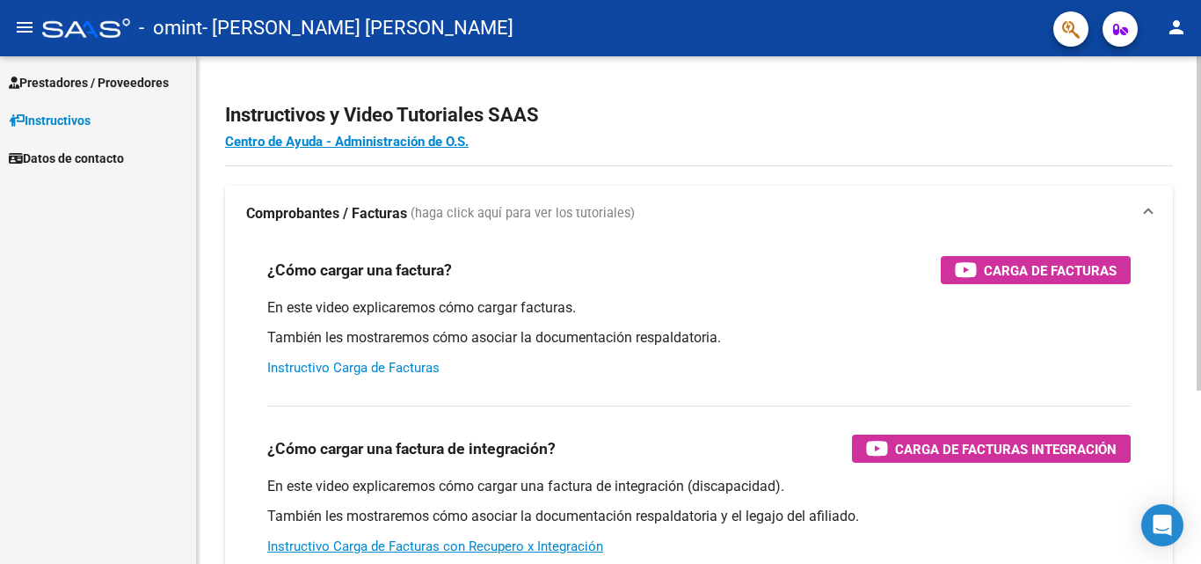
click at [382, 367] on link "Instructivo Carga de Facturas" at bounding box center [353, 368] width 172 height 16
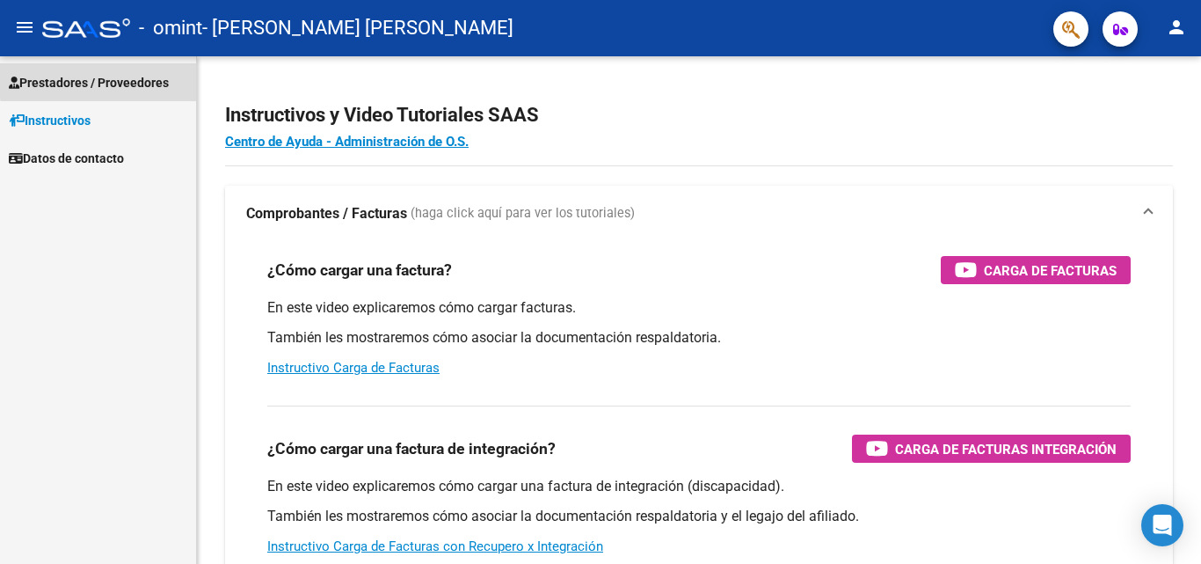
click at [137, 77] on span "Prestadores / Proveedores" at bounding box center [89, 82] width 160 height 19
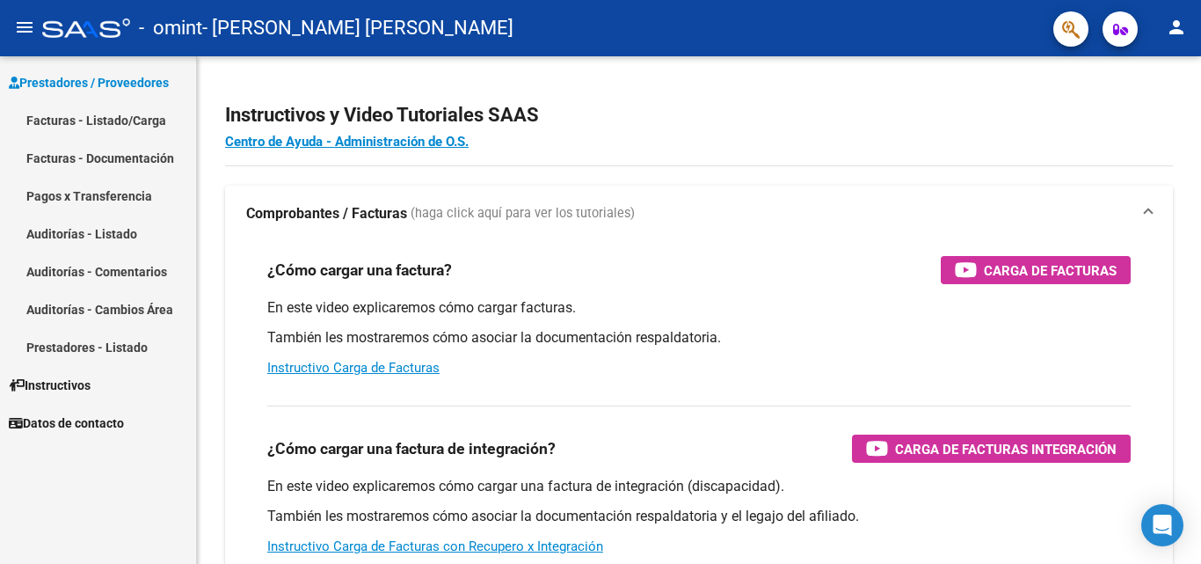
click at [113, 122] on link "Facturas - Listado/Carga" at bounding box center [98, 120] width 196 height 38
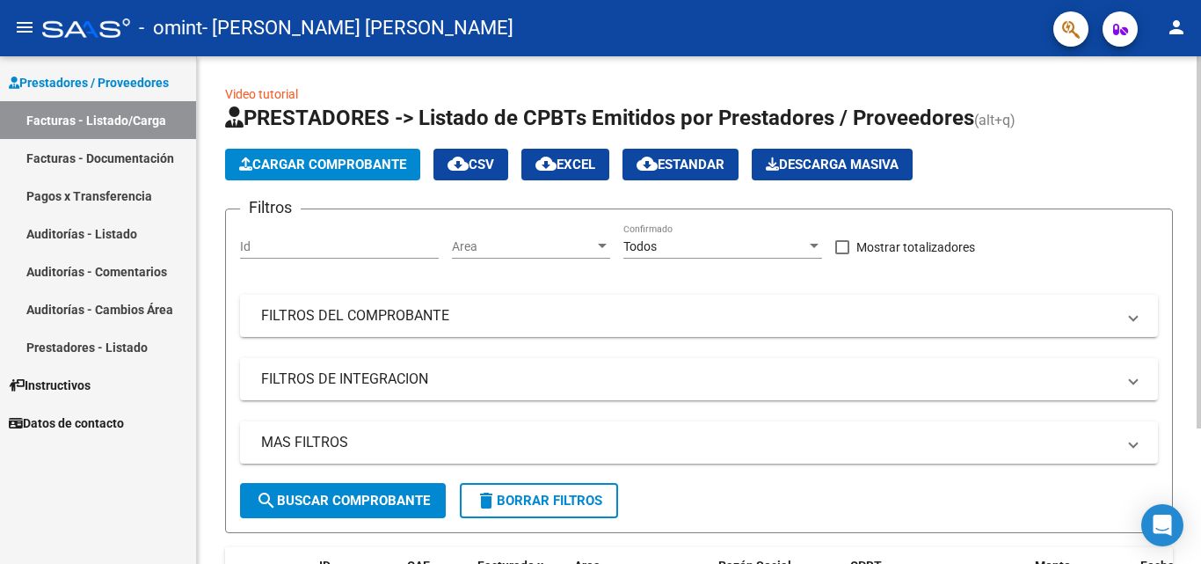
click at [281, 93] on link "Video tutorial" at bounding box center [261, 94] width 73 height 14
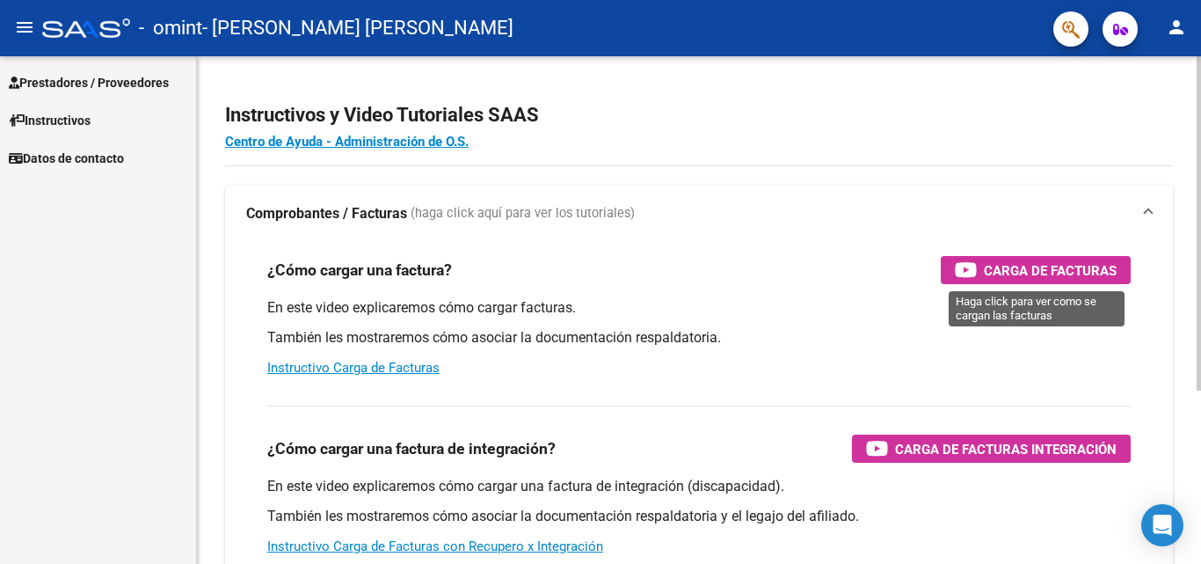
click at [1051, 258] on div "Carga de Facturas" at bounding box center [1036, 270] width 162 height 28
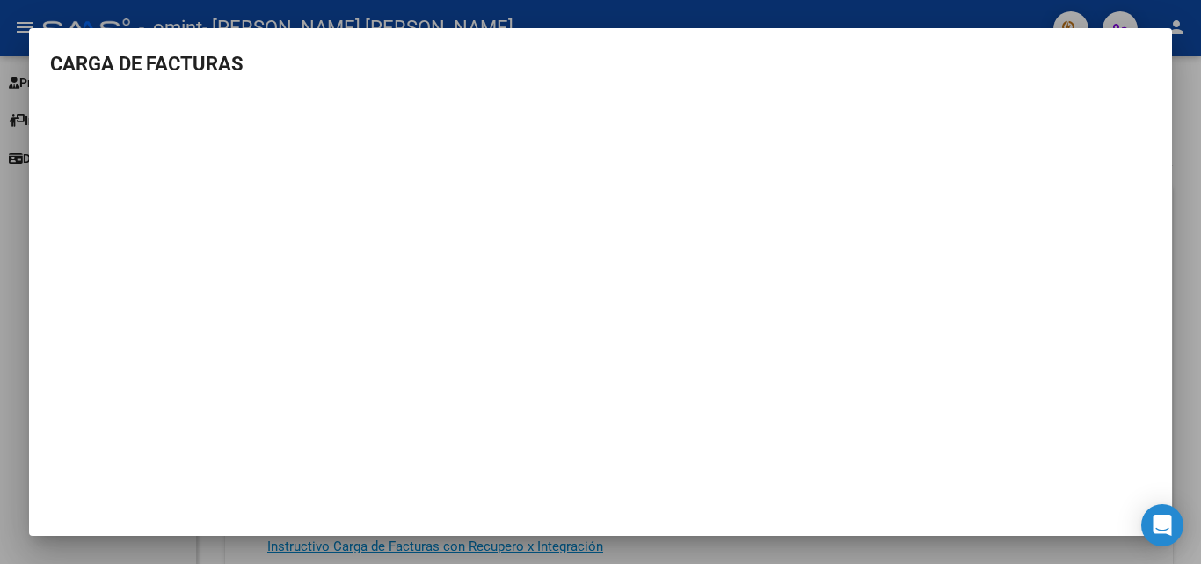
click at [1200, 327] on div at bounding box center [600, 282] width 1201 height 564
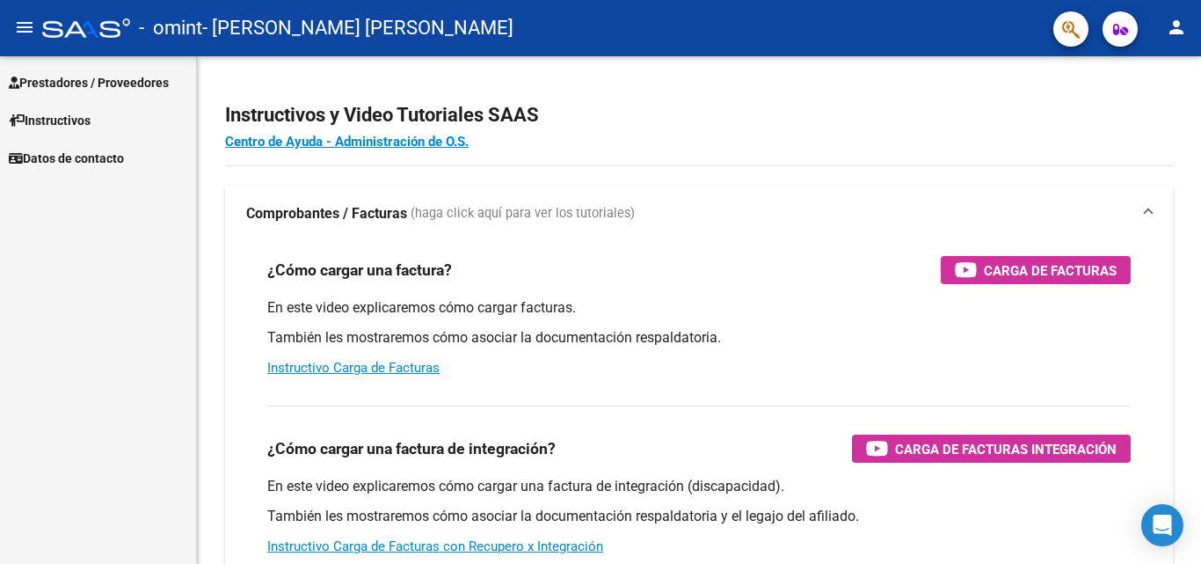
click at [69, 73] on span "Prestadores / Proveedores" at bounding box center [89, 82] width 160 height 19
click at [119, 84] on span "Prestadores / Proveedores" at bounding box center [89, 82] width 160 height 19
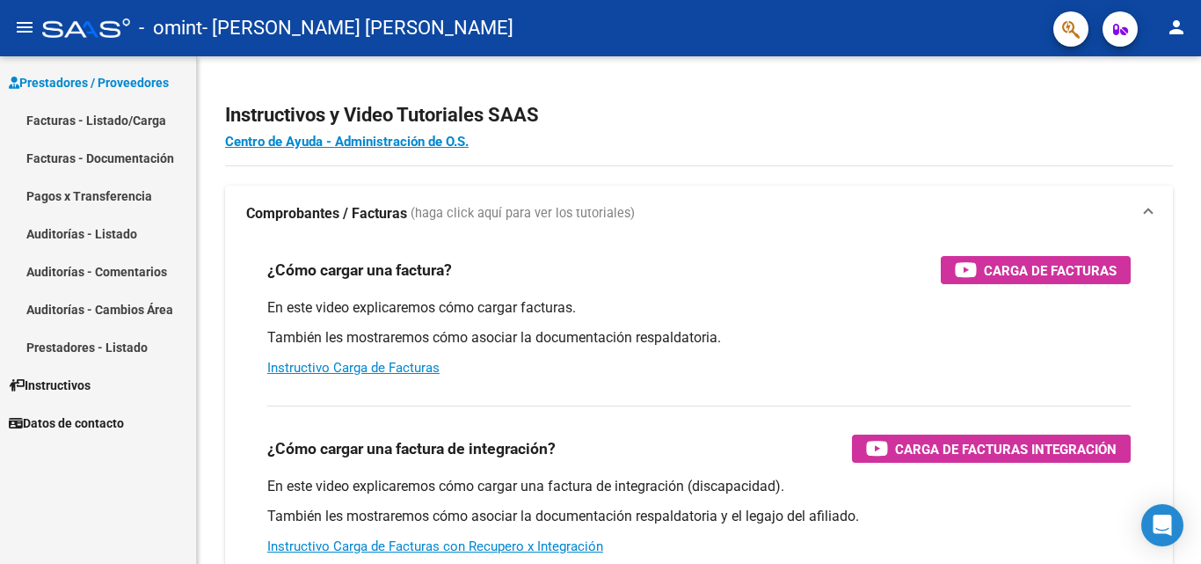
click at [120, 125] on link "Facturas - Listado/Carga" at bounding box center [98, 120] width 196 height 38
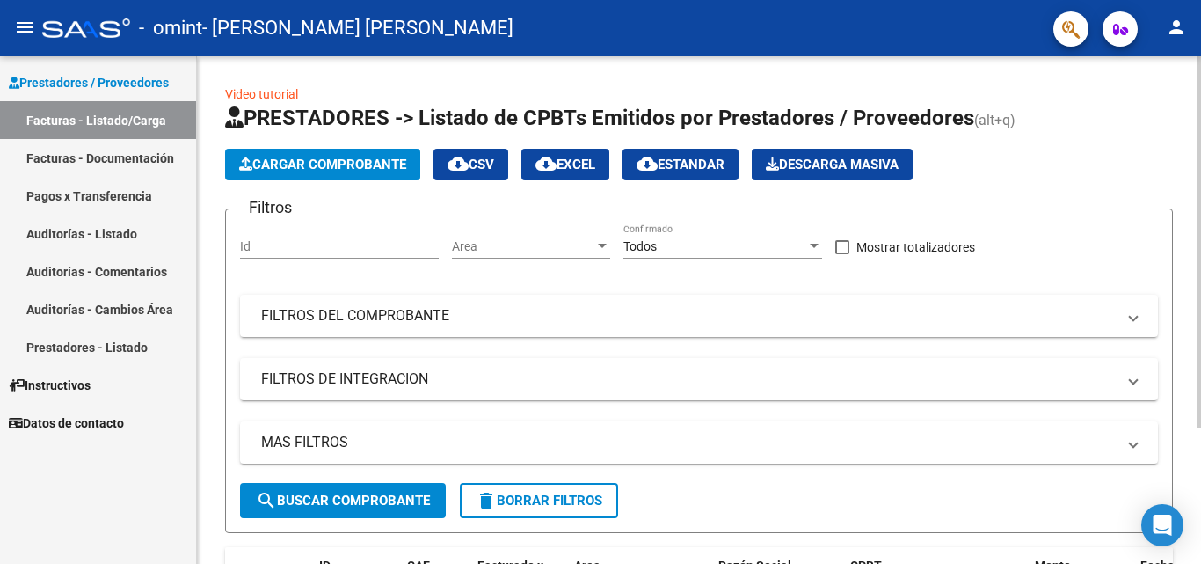
click at [339, 164] on span "Cargar Comprobante" at bounding box center [322, 165] width 167 height 16
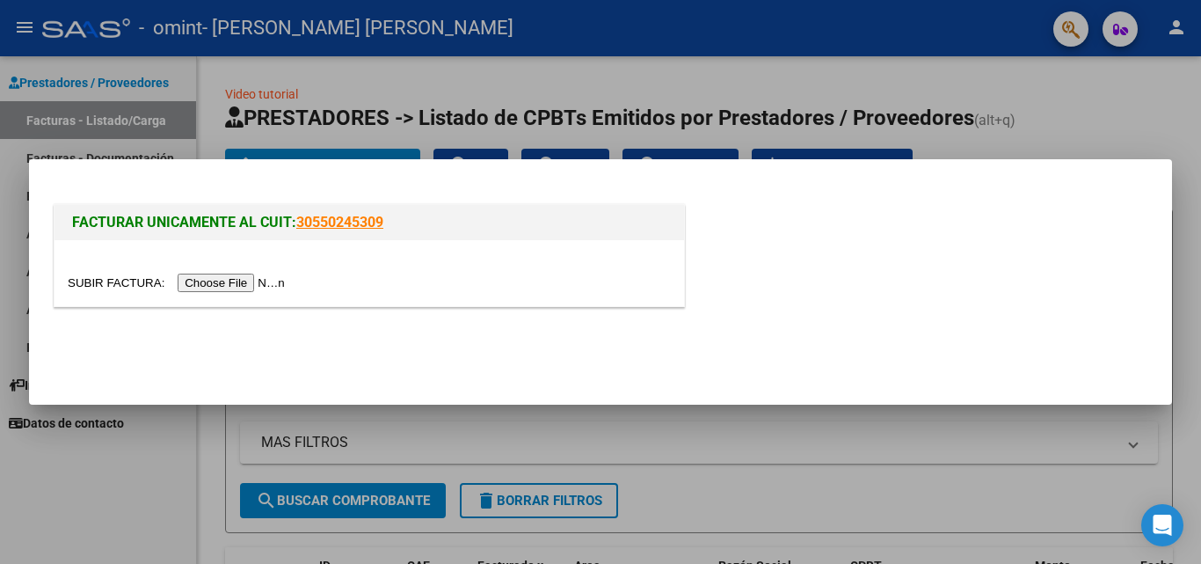
click at [258, 285] on input "file" at bounding box center [179, 282] width 222 height 18
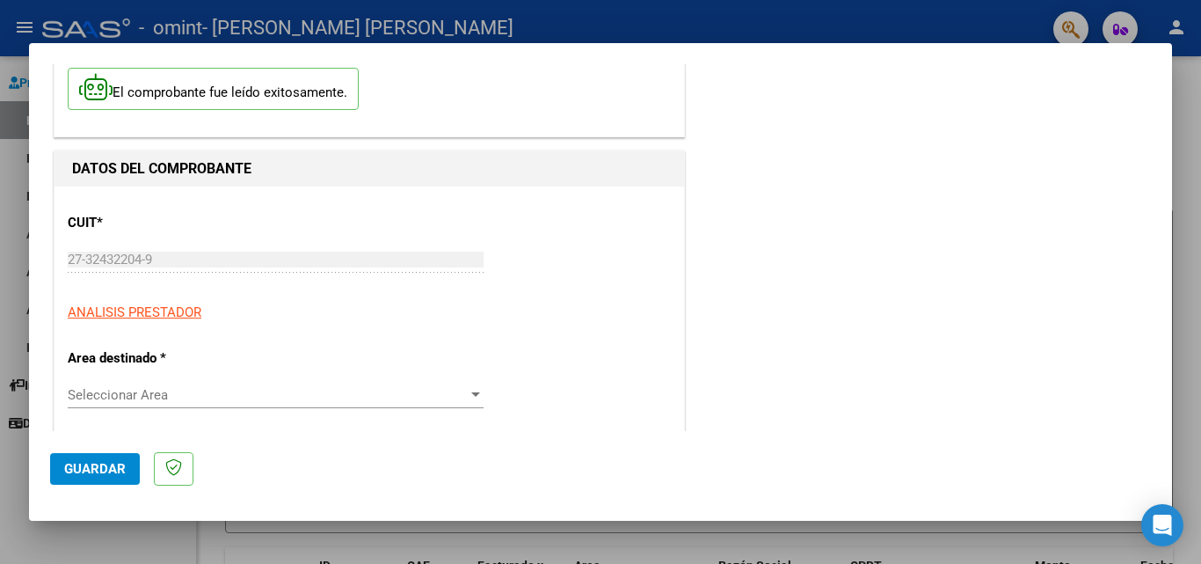
scroll to position [176, 0]
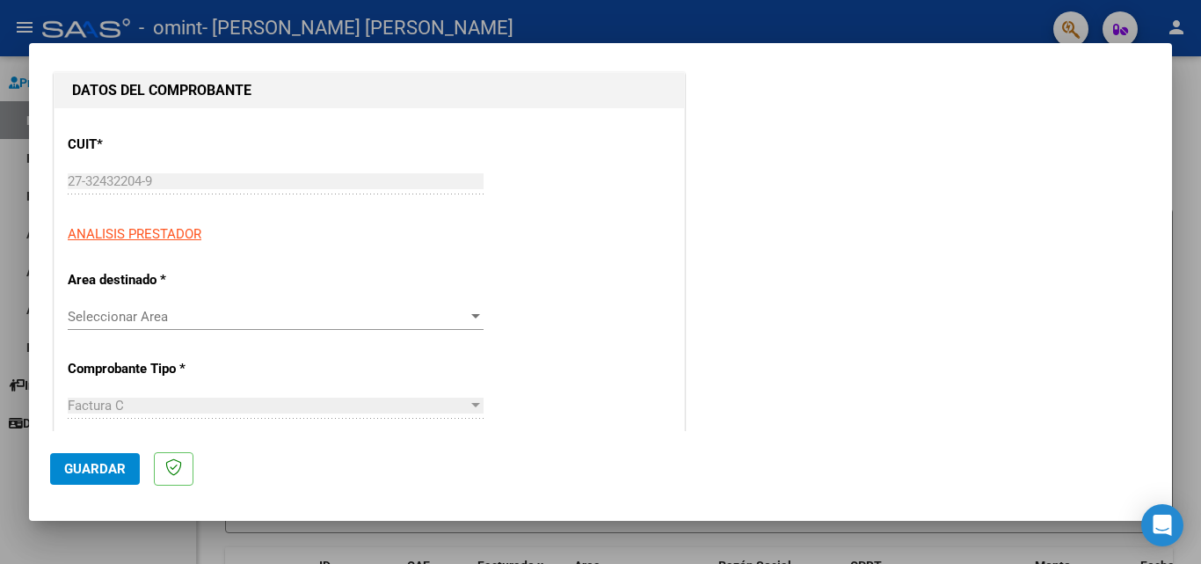
click at [477, 312] on div at bounding box center [476, 316] width 16 height 14
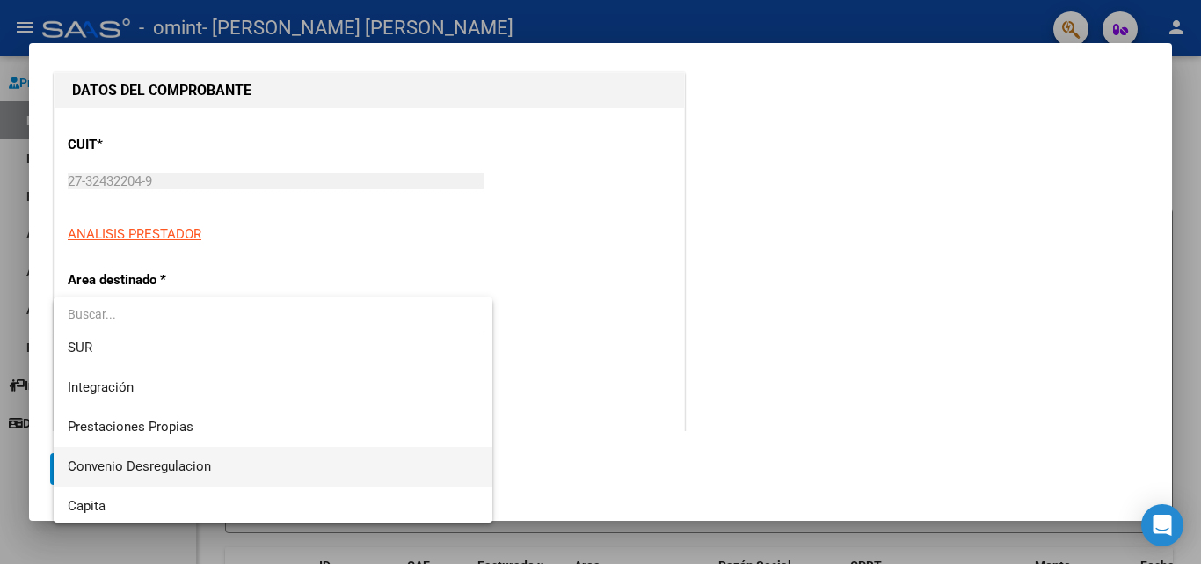
scroll to position [131, 0]
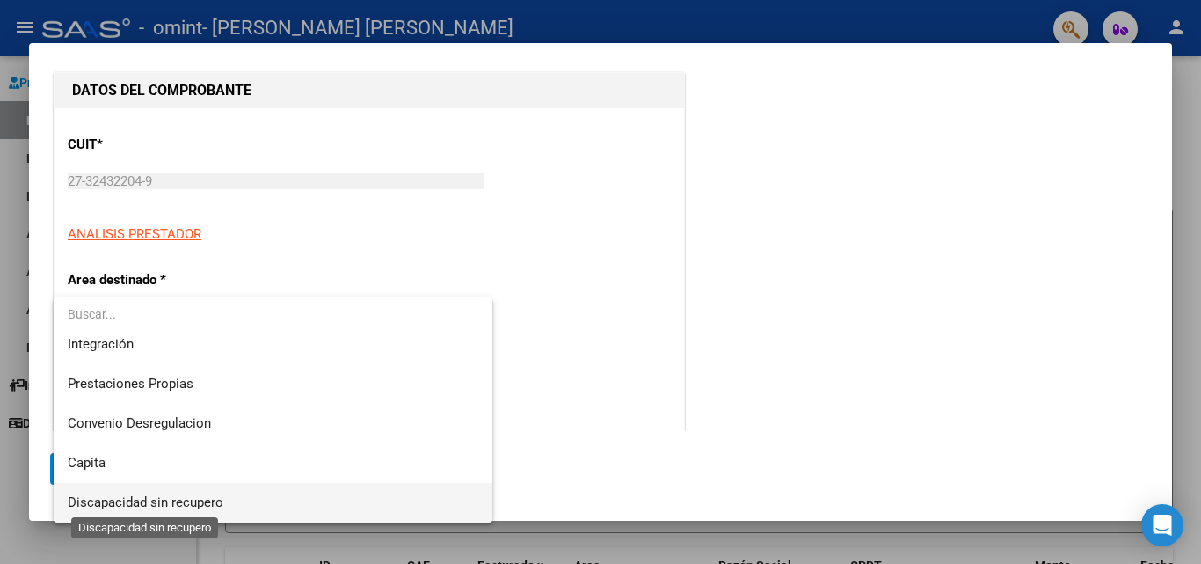
click at [218, 499] on span "Discapacidad sin recupero" at bounding box center [146, 502] width 156 height 16
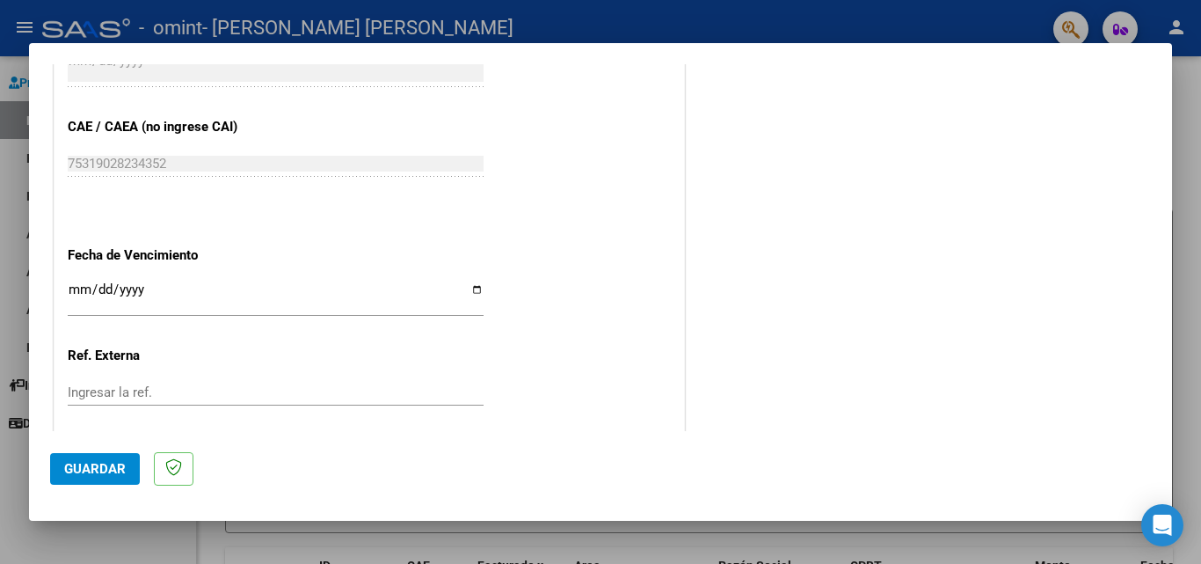
scroll to position [879, 0]
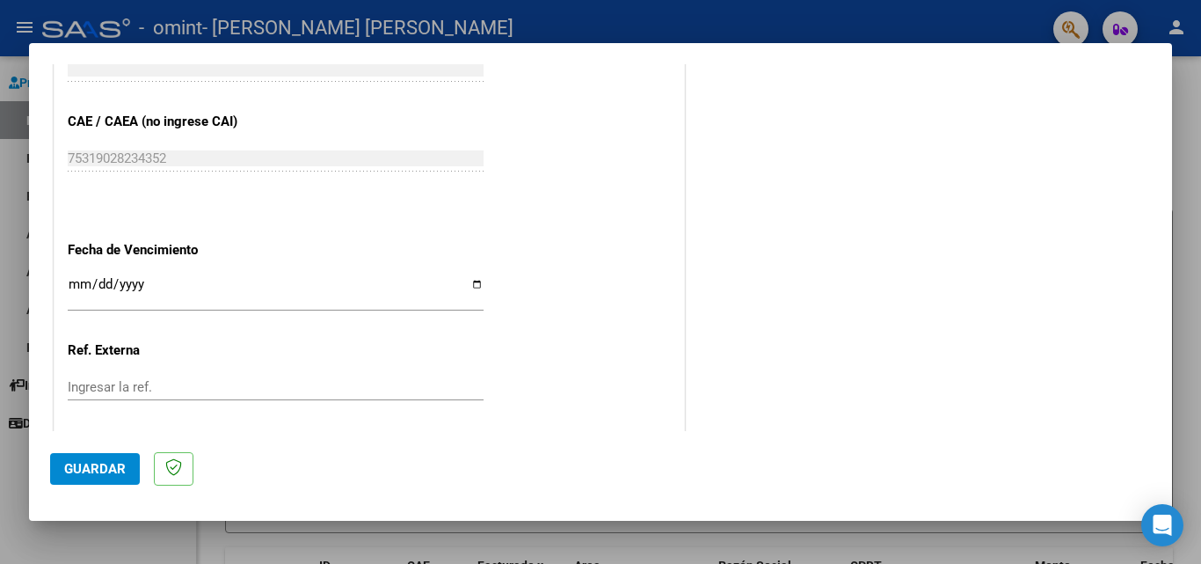
click at [474, 279] on input "Ingresar la fecha" at bounding box center [276, 291] width 416 height 28
click at [472, 285] on input "Ingresar la fecha" at bounding box center [276, 291] width 416 height 28
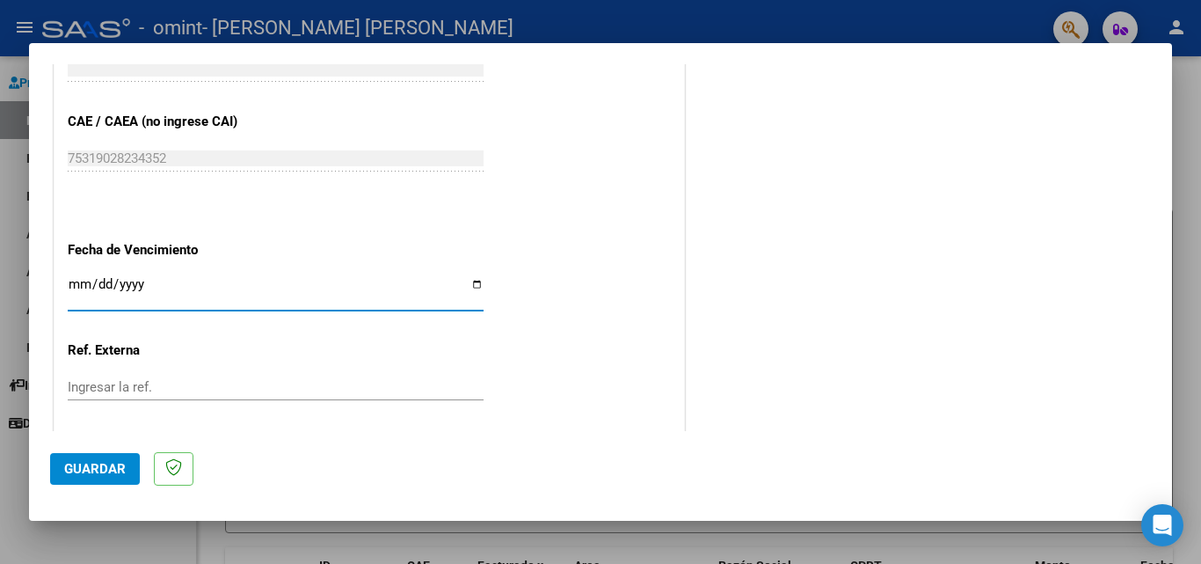
type input "[DATE]"
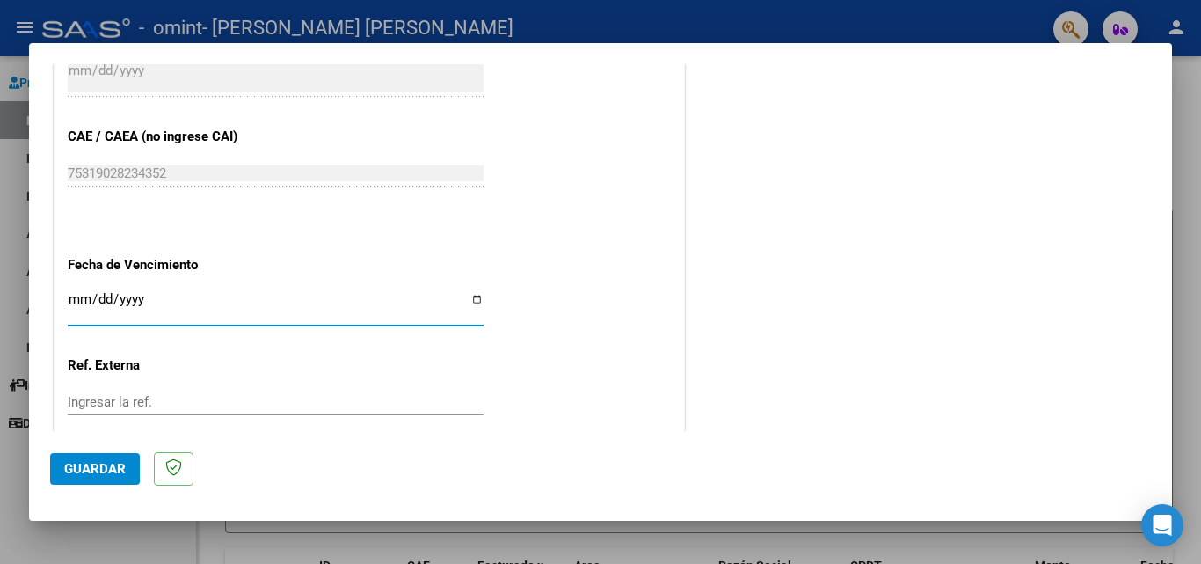
scroll to position [972, 0]
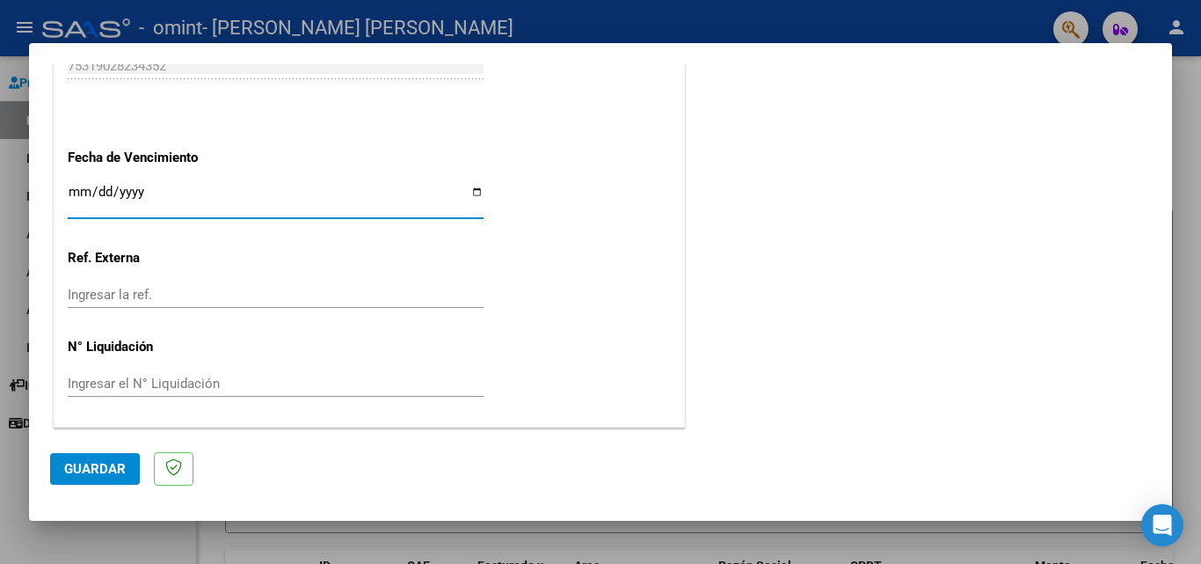
click at [80, 462] on span "Guardar" at bounding box center [95, 469] width 62 height 16
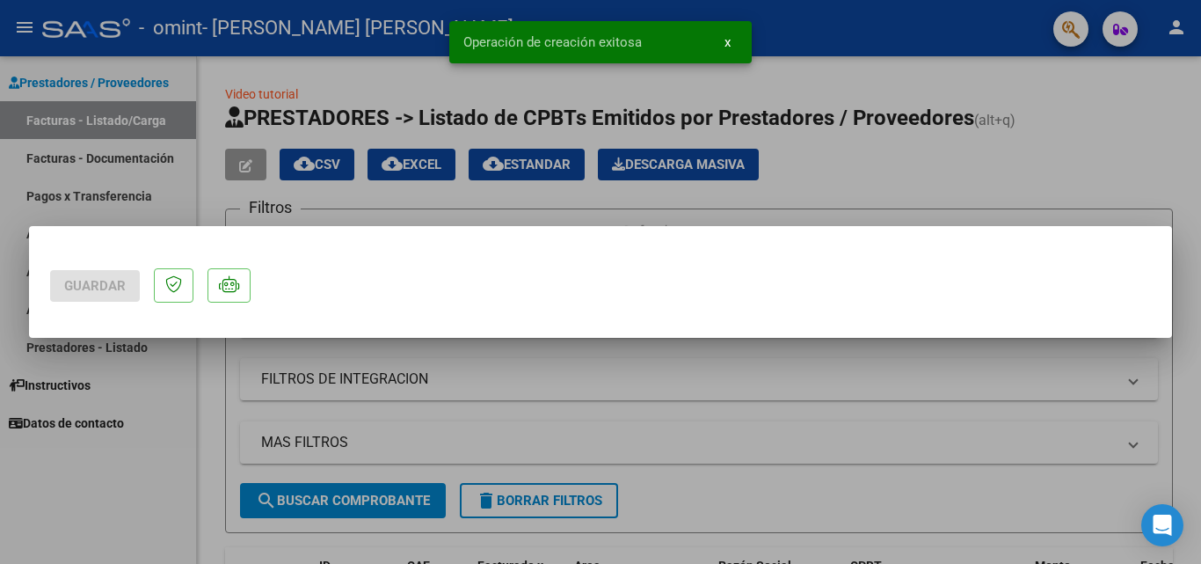
scroll to position [0, 0]
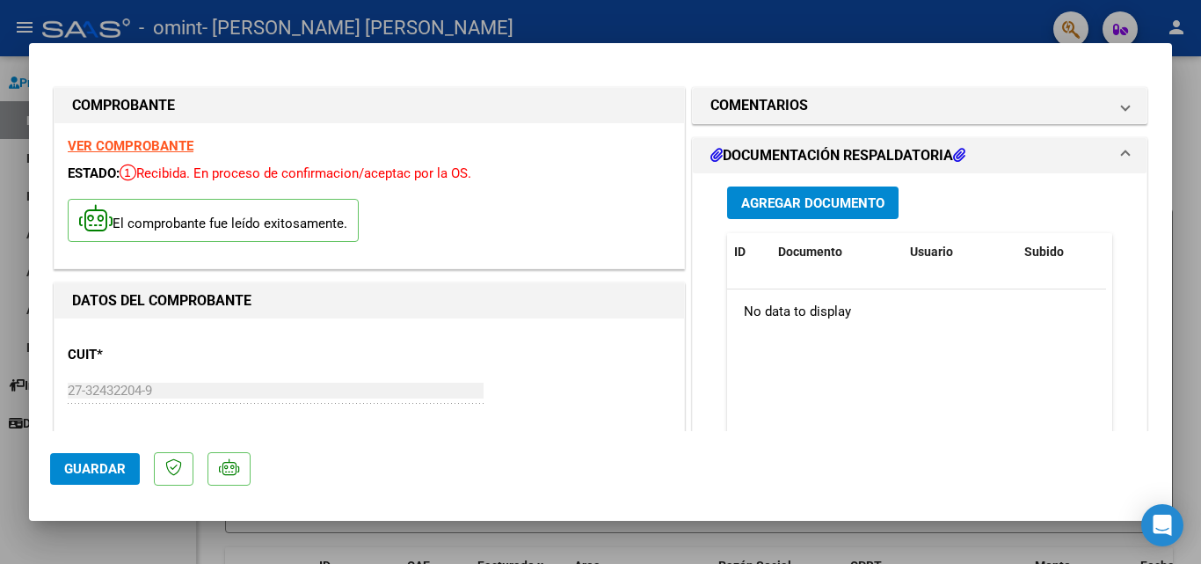
click at [838, 207] on span "Agregar Documento" at bounding box center [812, 203] width 143 height 16
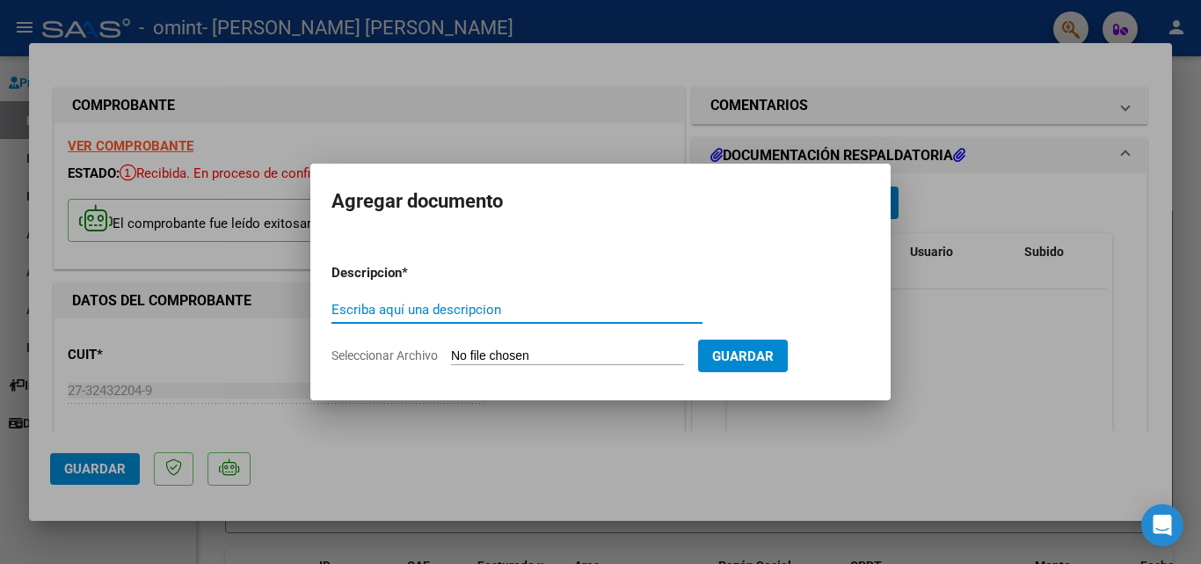
click at [433, 310] on input "Escriba aquí una descripcion" at bounding box center [516, 310] width 371 height 16
type input "asistencia"
click at [575, 356] on input "Seleccionar Archivo" at bounding box center [567, 356] width 233 height 17
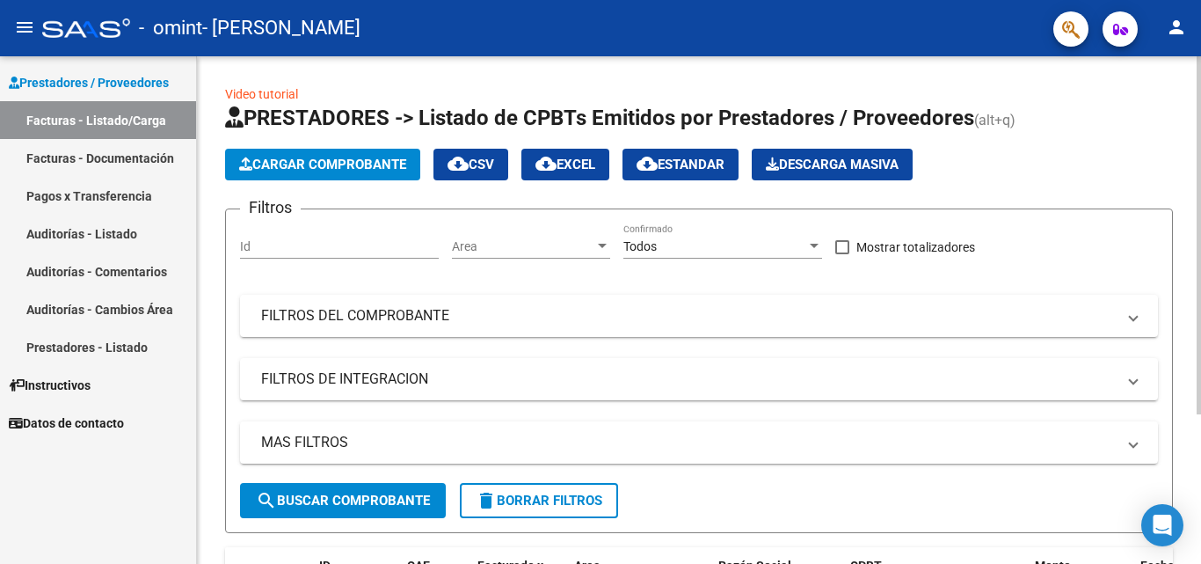
click at [361, 166] on span "Cargar Comprobante" at bounding box center [322, 165] width 167 height 16
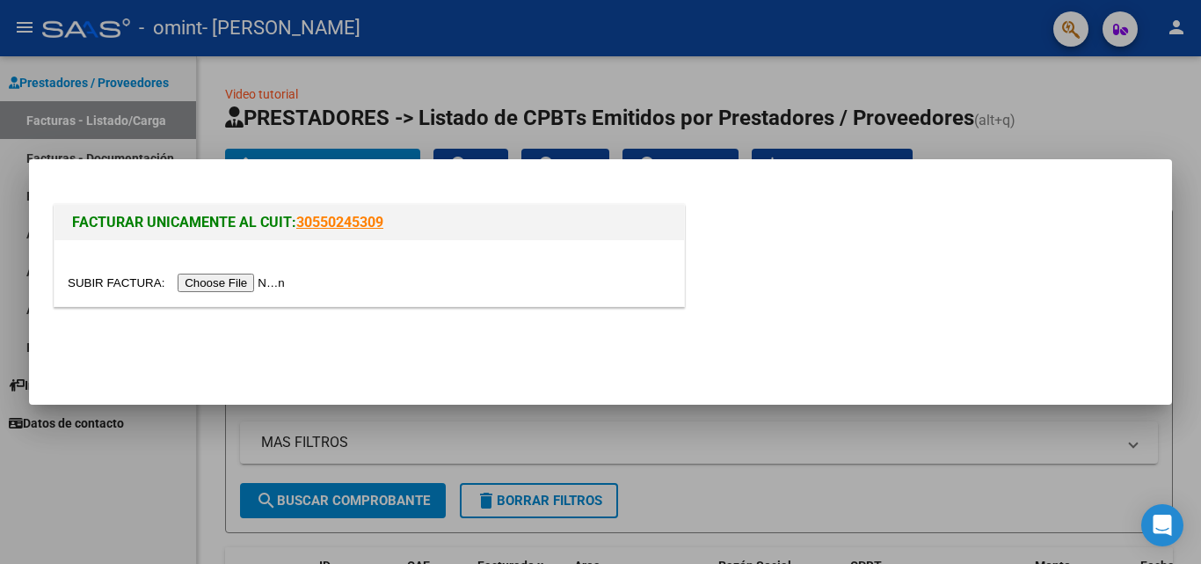
click at [278, 275] on input "file" at bounding box center [179, 282] width 222 height 18
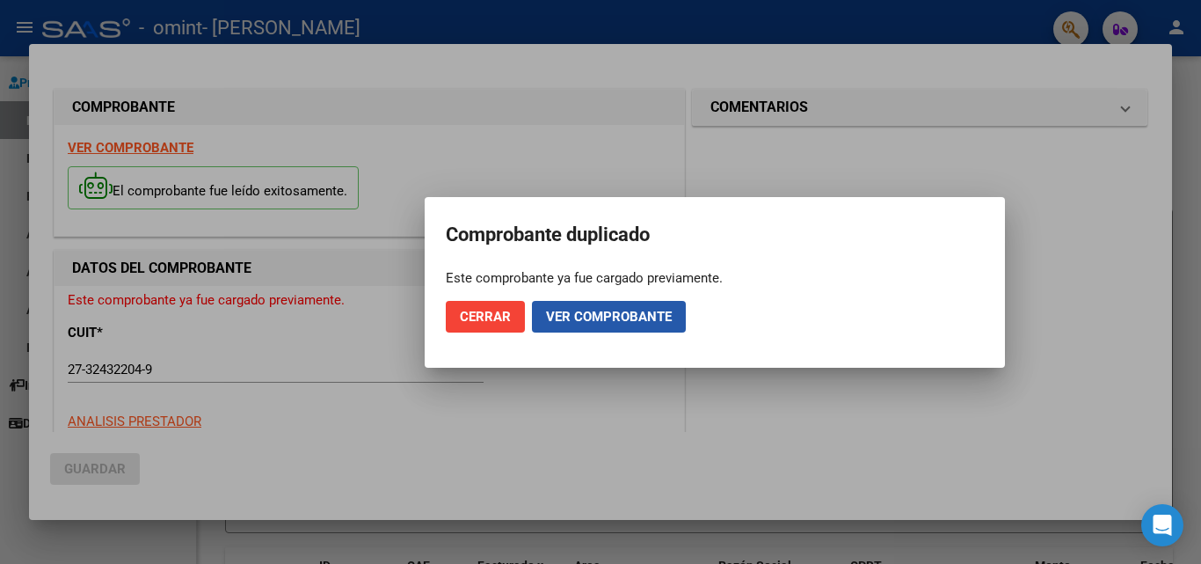
click at [628, 312] on span "Ver comprobante" at bounding box center [609, 317] width 126 height 16
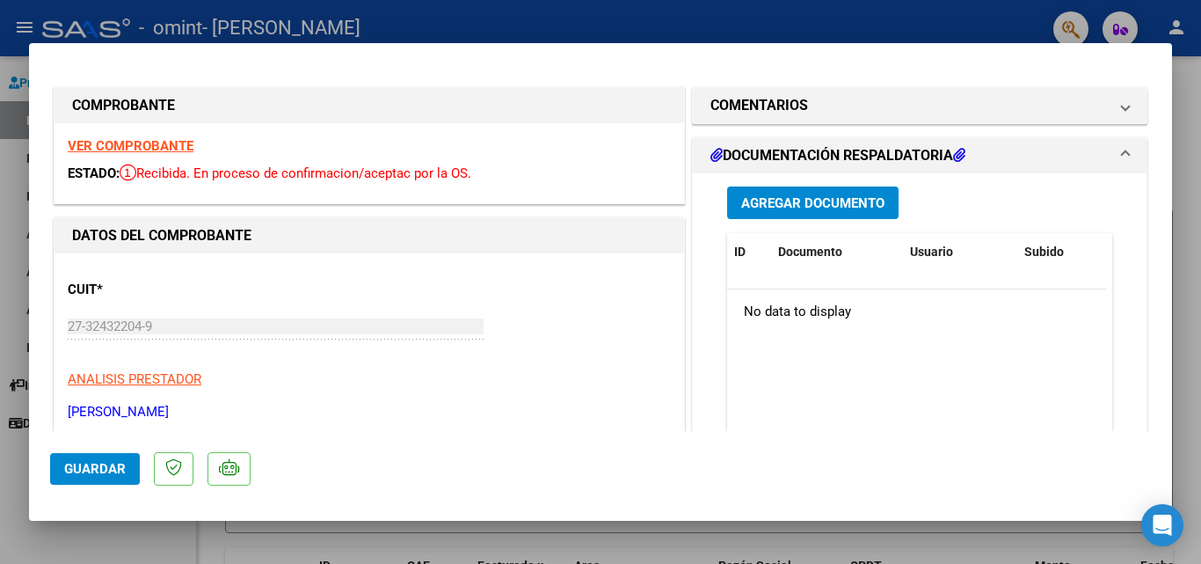
click at [786, 205] on span "Agregar Documento" at bounding box center [812, 203] width 143 height 16
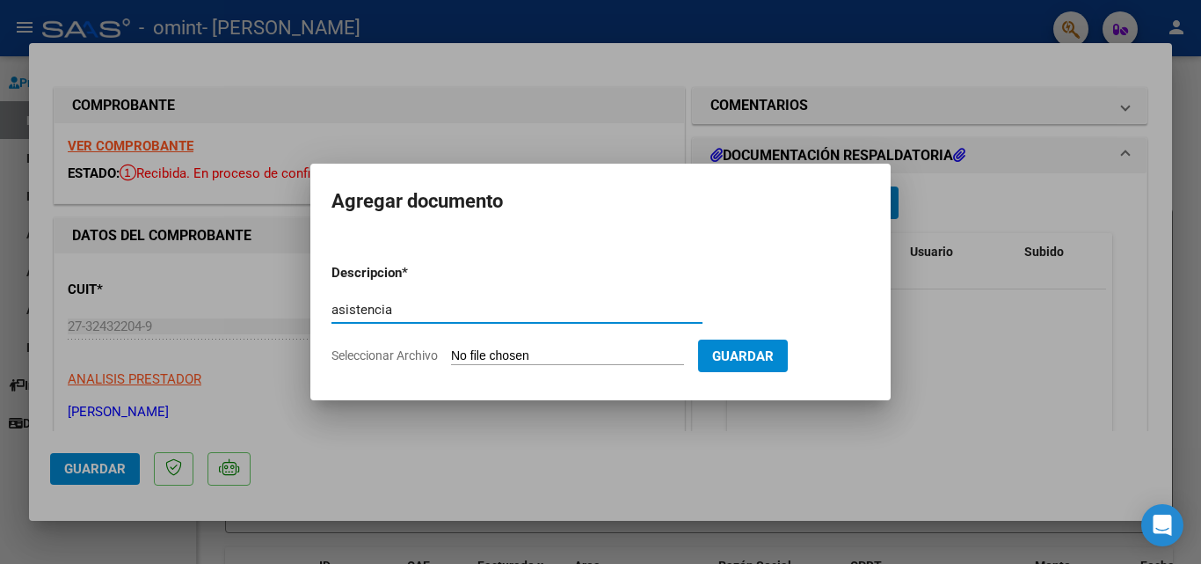
type input "asistencia"
click at [519, 357] on input "Seleccionar Archivo" at bounding box center [567, 356] width 233 height 17
click at [1037, 411] on div at bounding box center [600, 282] width 1201 height 564
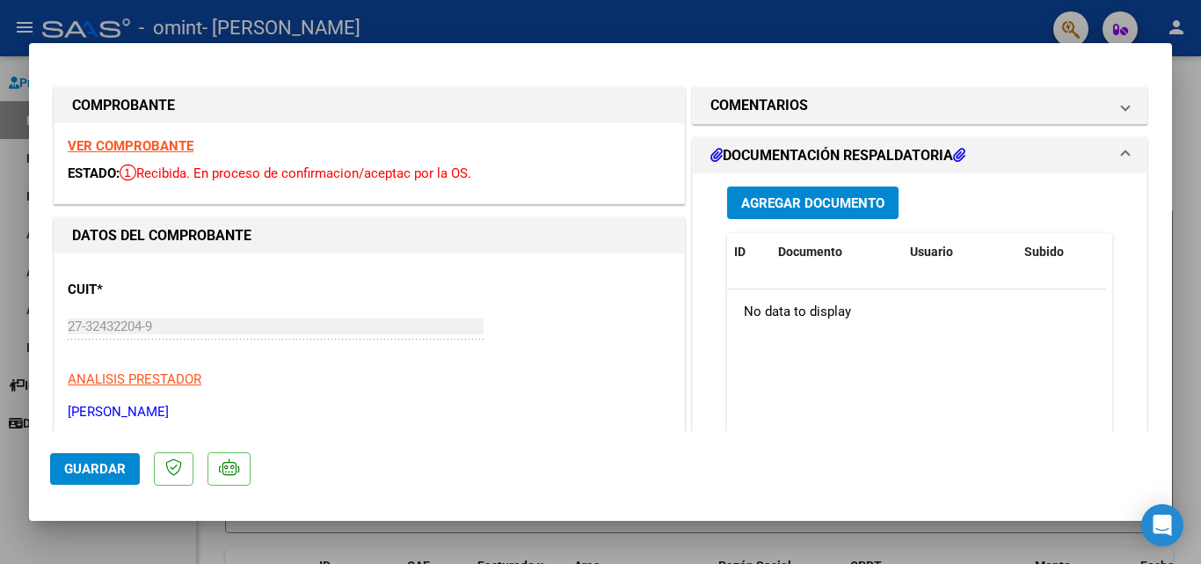
click at [863, 200] on span "Agregar Documento" at bounding box center [812, 203] width 143 height 16
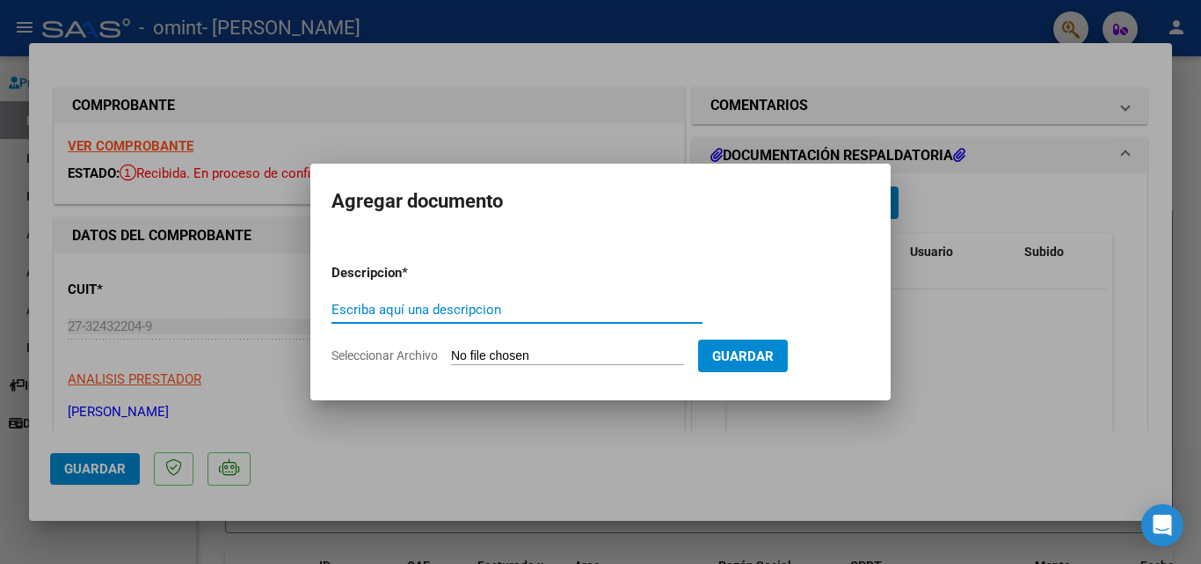
click at [521, 358] on input "Seleccionar Archivo" at bounding box center [567, 356] width 233 height 17
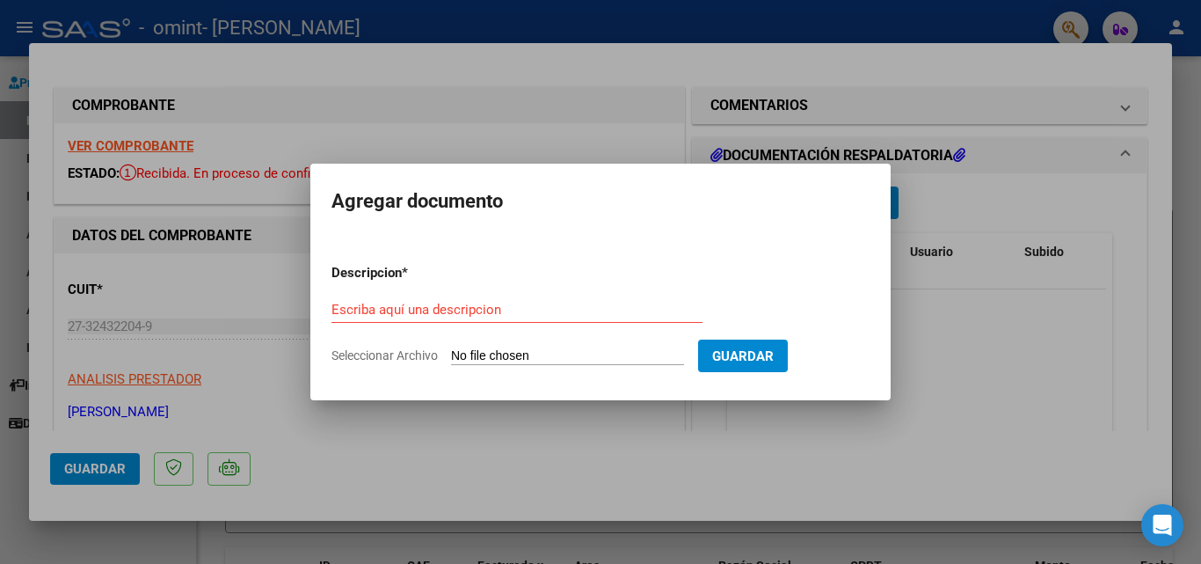
type input "C:\fakepath\brune julio.pdf"
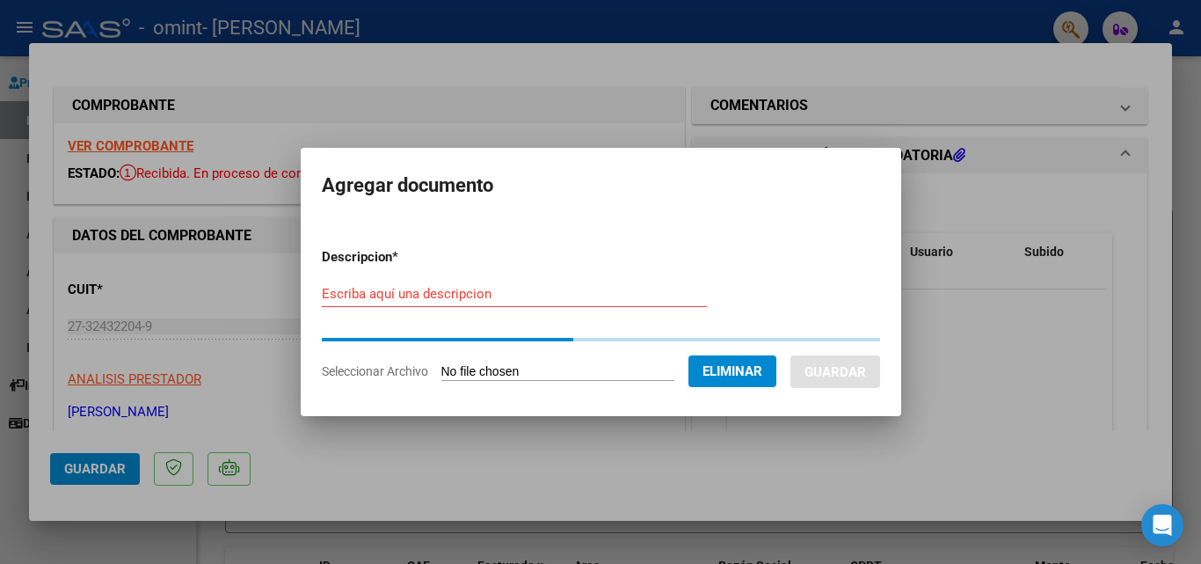
click at [489, 294] on input "Escriba aquí una descripcion" at bounding box center [514, 294] width 385 height 16
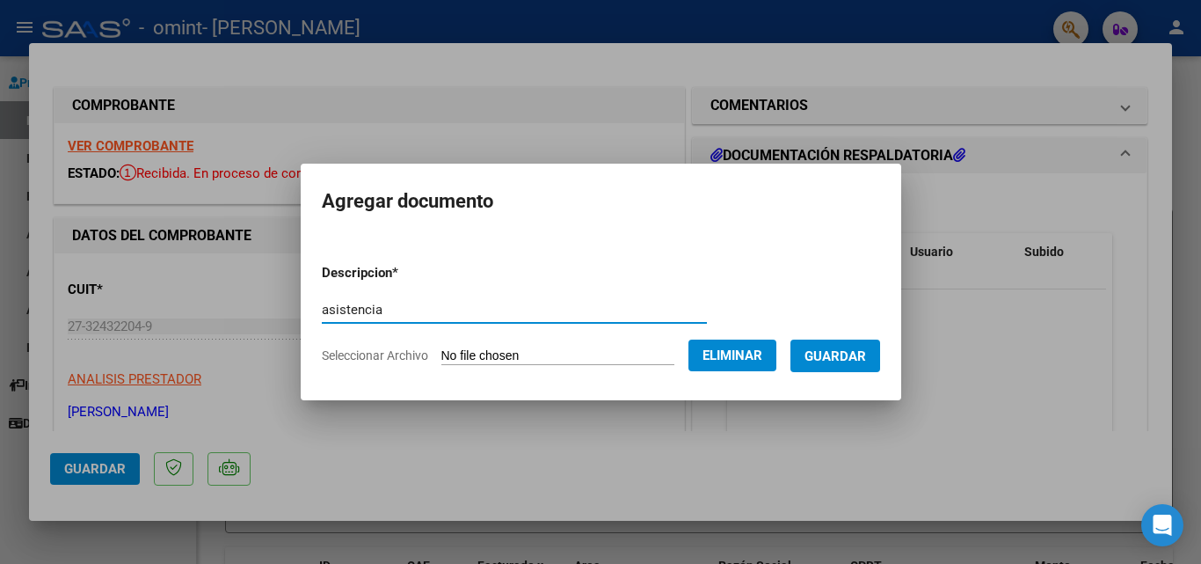
type input "asistencia"
click at [852, 356] on span "Guardar" at bounding box center [835, 356] width 62 height 16
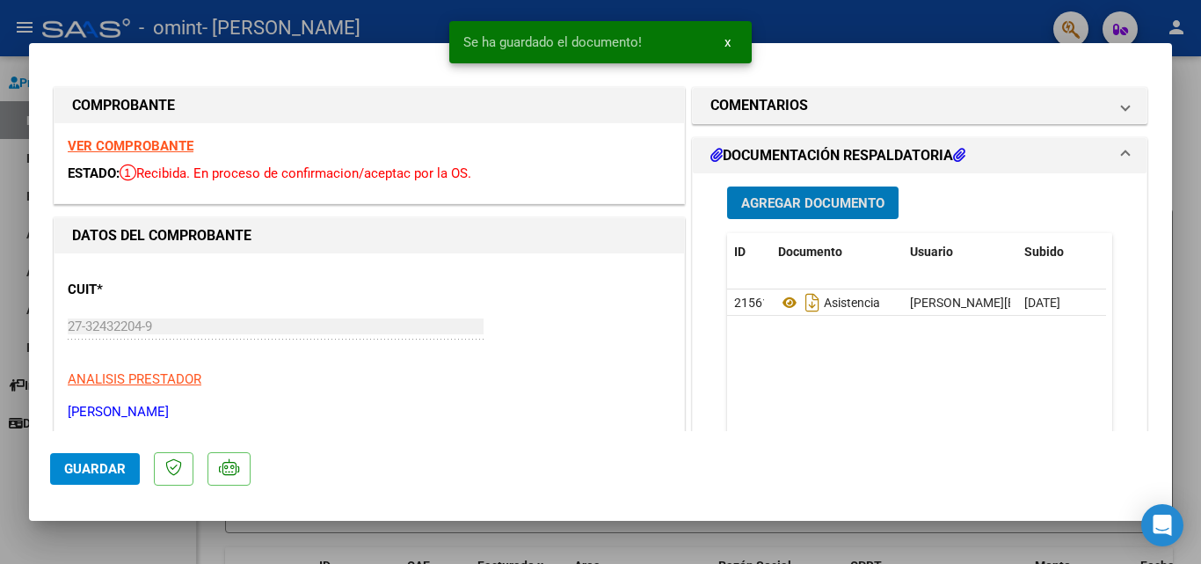
click at [88, 467] on span "Guardar" at bounding box center [95, 469] width 62 height 16
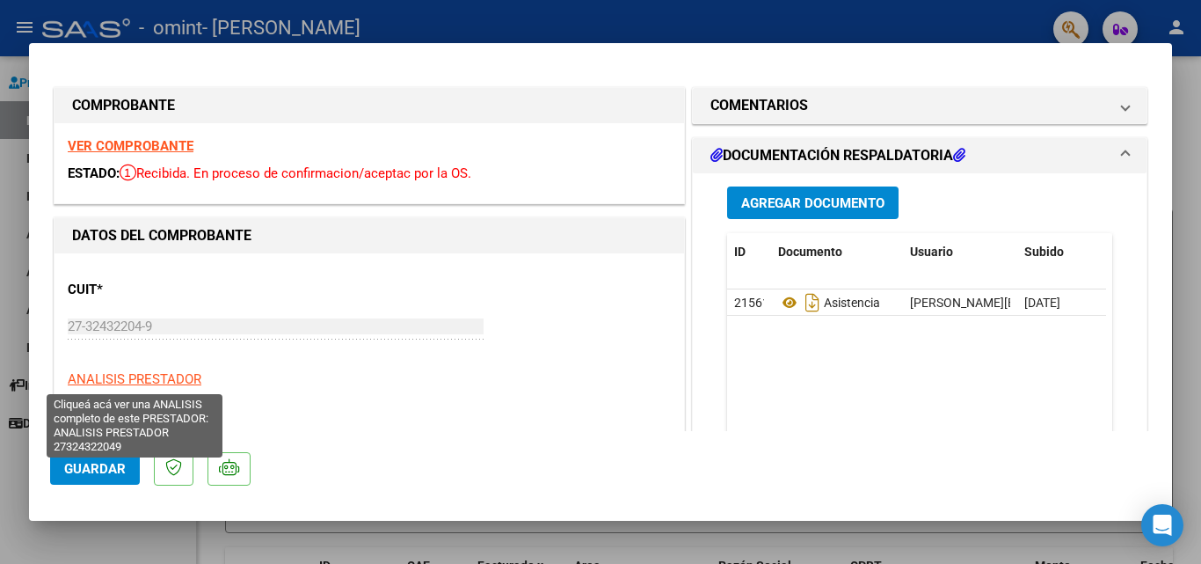
click at [155, 381] on span "ANALISIS PRESTADOR" at bounding box center [135, 379] width 134 height 16
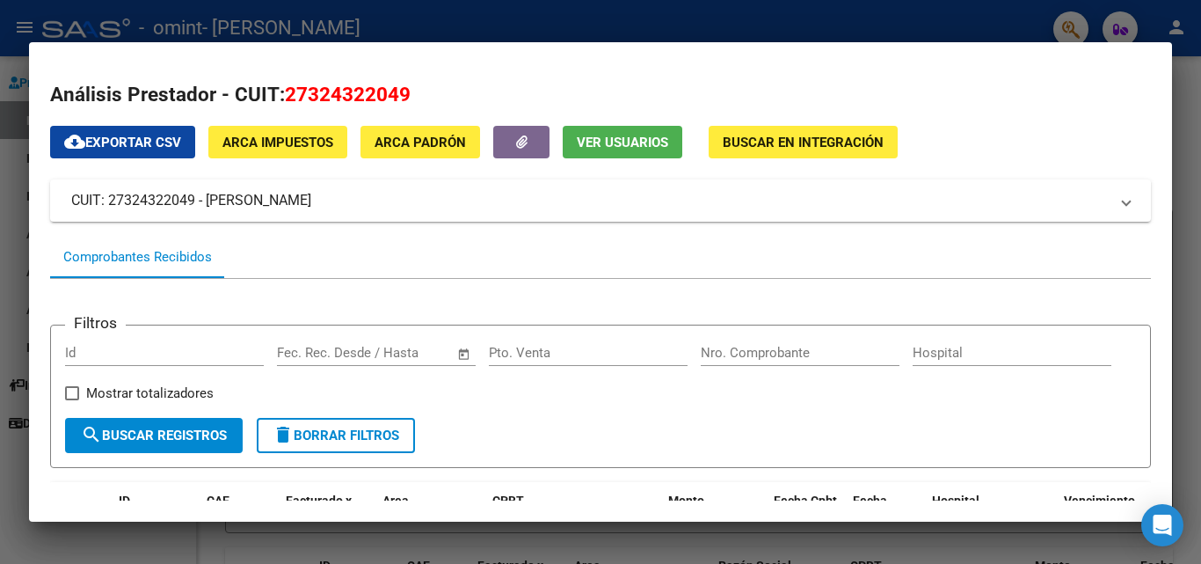
click at [306, 147] on span "ARCA Impuestos" at bounding box center [277, 143] width 111 height 16
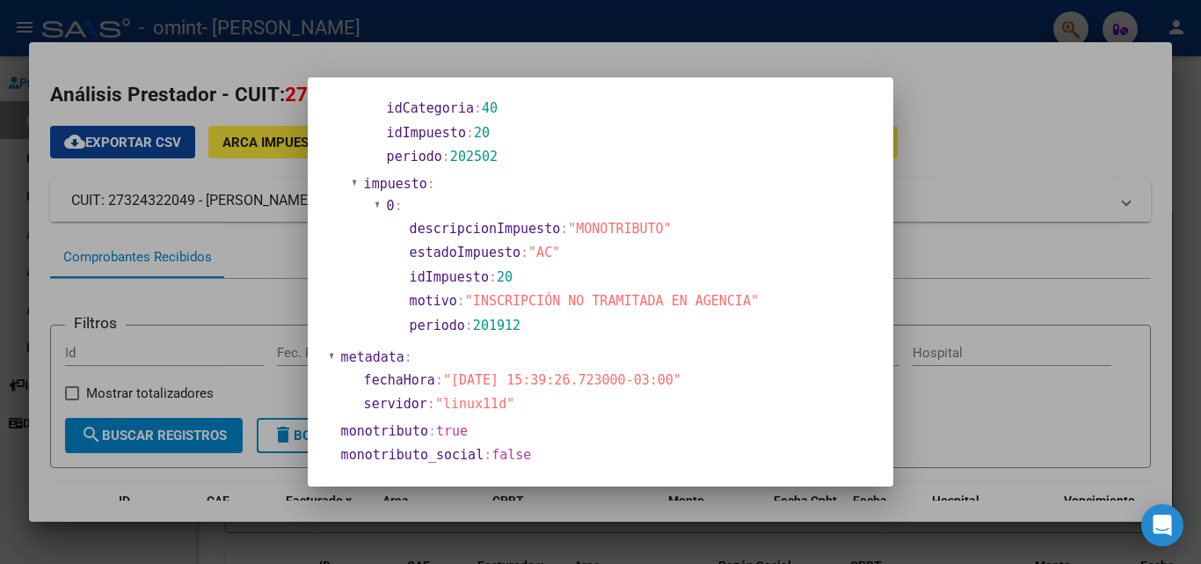
scroll to position [794, 0]
click at [987, 113] on div at bounding box center [600, 282] width 1201 height 564
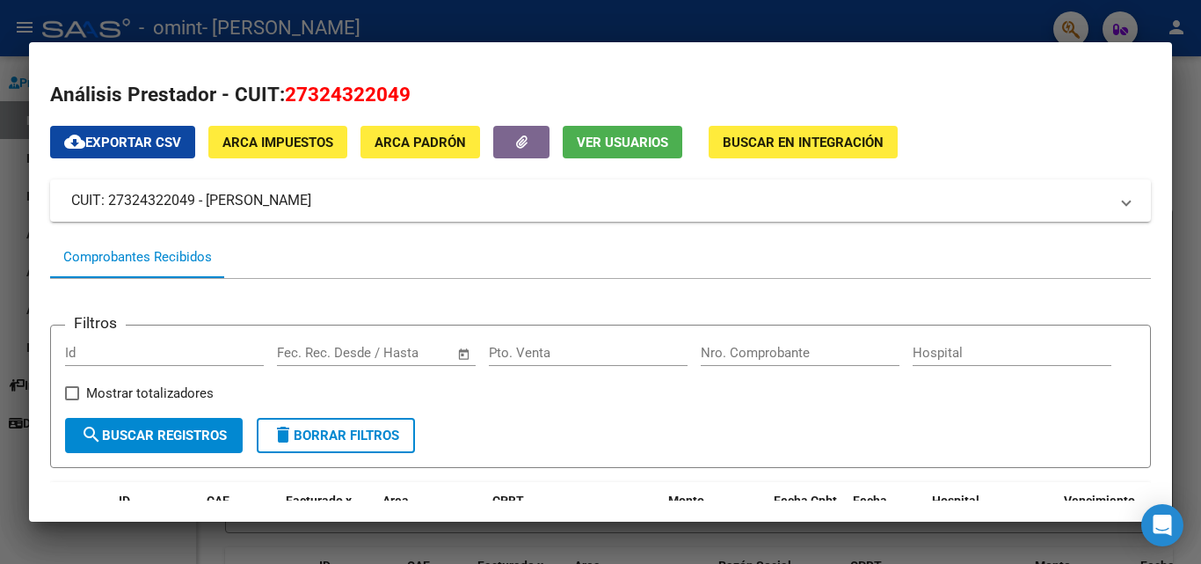
click at [649, 142] on span "Ver Usuarios" at bounding box center [622, 143] width 91 height 16
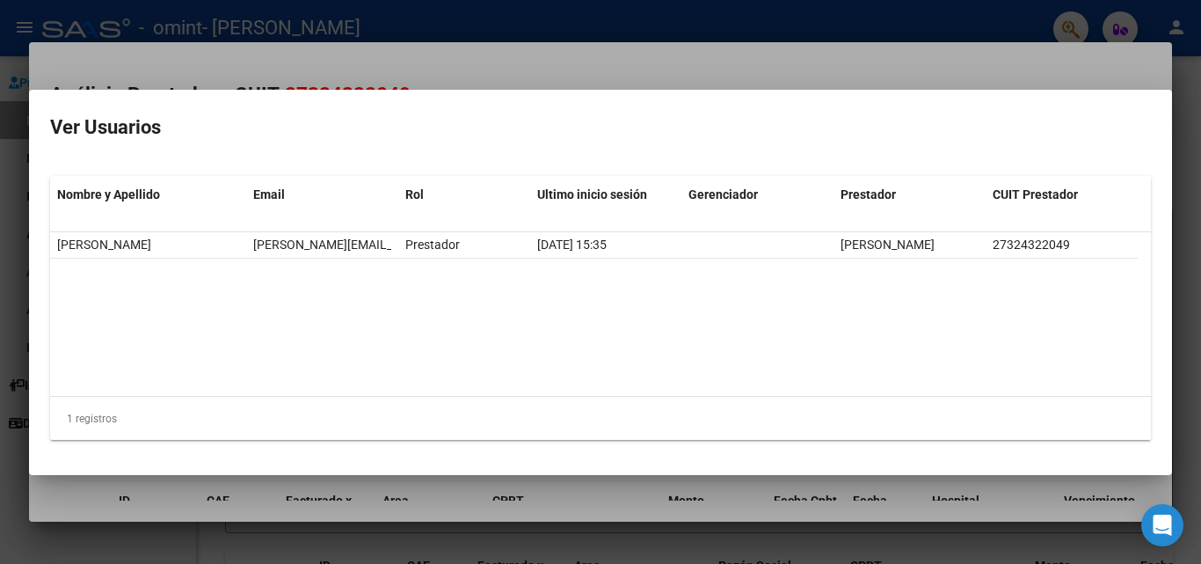
click at [1132, 62] on div at bounding box center [600, 282] width 1201 height 564
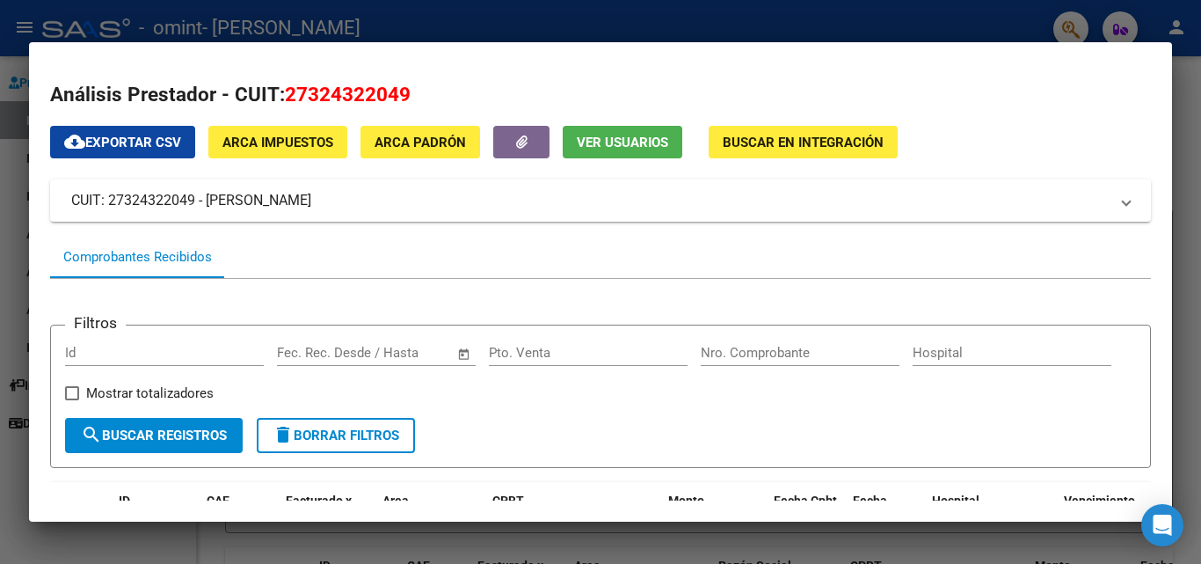
click at [854, 148] on span "Buscar en Integración" at bounding box center [803, 143] width 161 height 16
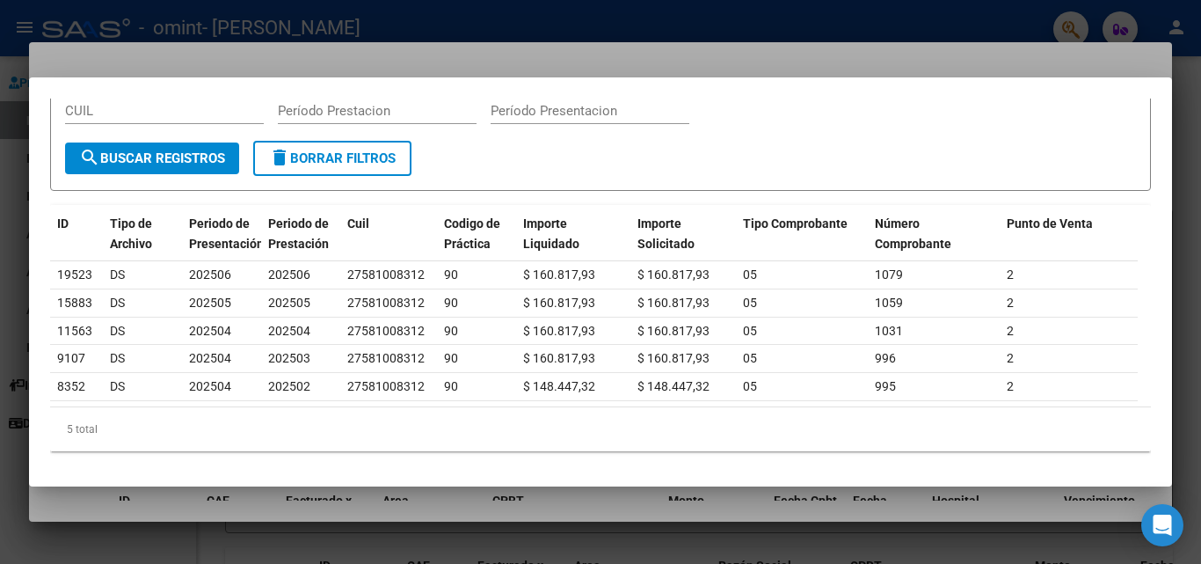
scroll to position [0, 0]
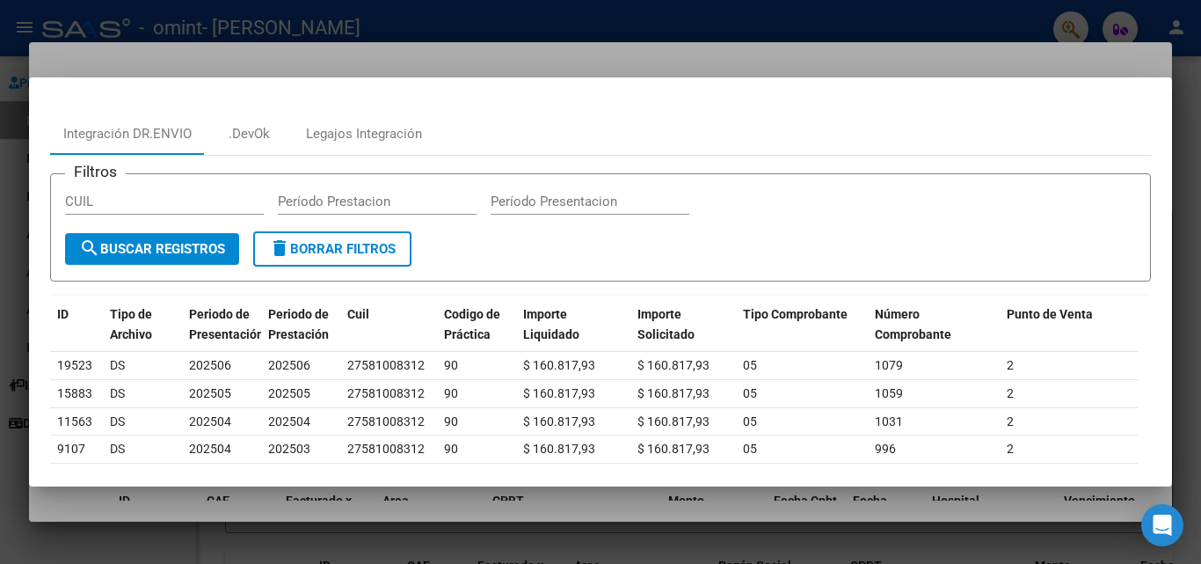
click at [825, 87] on mat-dialog-container "Integración DR.ENVIO .DevOk Legajos Integración Filtros CUIL Período Prestacion…" at bounding box center [600, 281] width 1143 height 409
click at [346, 203] on input "Período Prestacion" at bounding box center [377, 201] width 199 height 16
click at [1132, 110] on mat-dialog-content "Integración DR.ENVIO .DevOk Legajos Integración Filtros CUIL Período Prestacion…" at bounding box center [600, 281] width 1143 height 367
click at [836, 21] on div at bounding box center [600, 282] width 1201 height 564
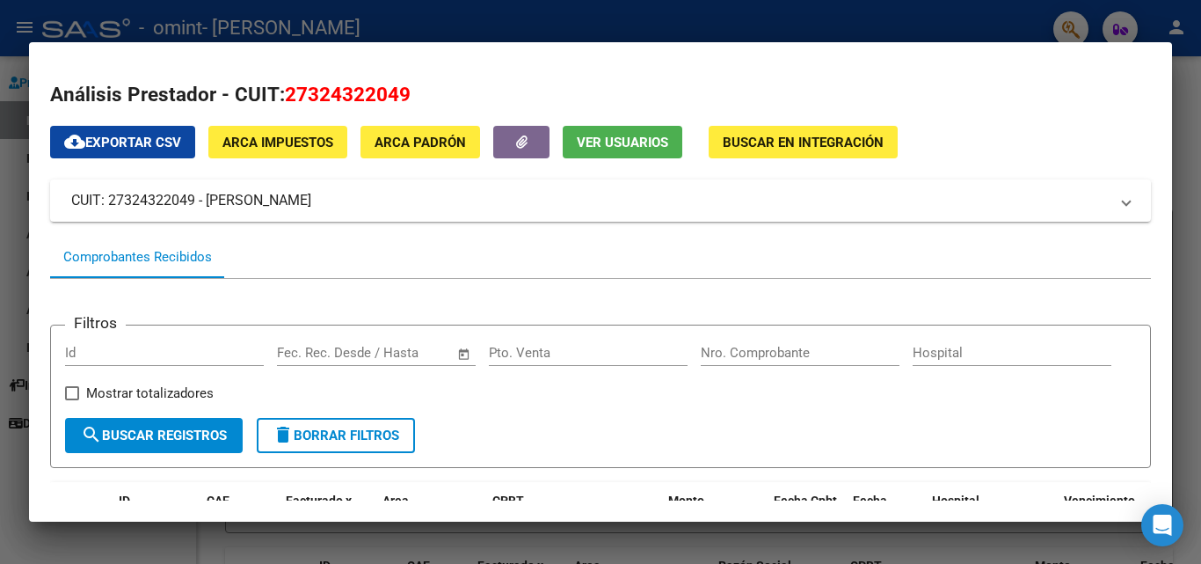
click at [793, 18] on div at bounding box center [600, 282] width 1201 height 564
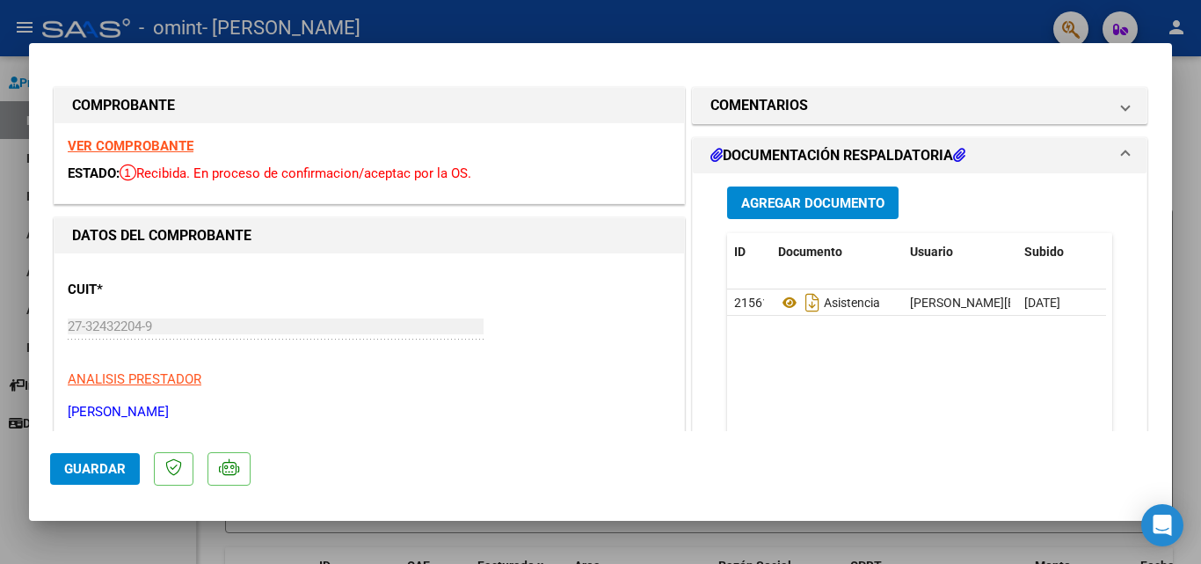
click at [1183, 196] on div at bounding box center [600, 282] width 1201 height 564
type input "$ 0,00"
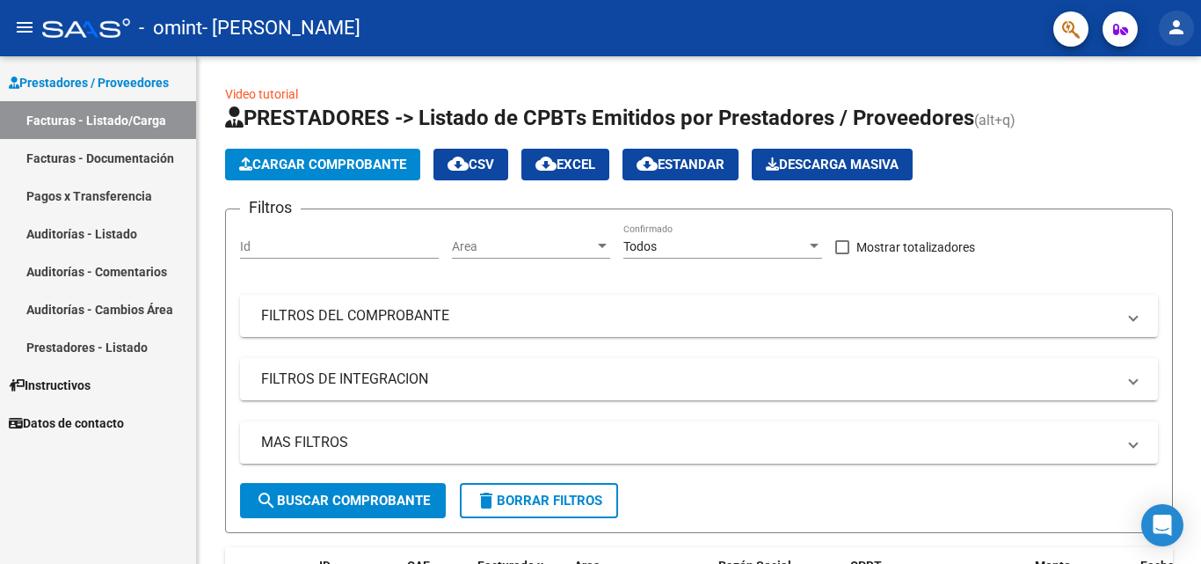
click at [1179, 32] on mat-icon "person" at bounding box center [1176, 27] width 21 height 21
click at [1154, 81] on button "person Mi Perfil" at bounding box center [1140, 74] width 107 height 42
